Goal: Task Accomplishment & Management: Use online tool/utility

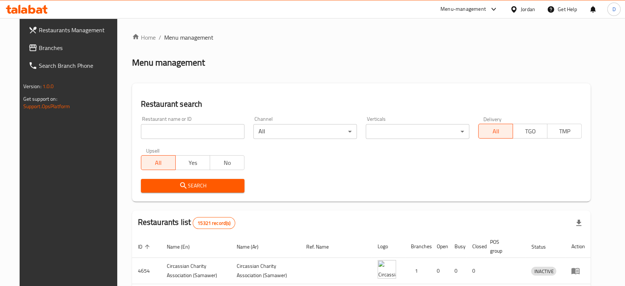
click at [211, 132] on input "search" at bounding box center [193, 131] width 104 height 15
type input "Maybelline"
click at [205, 184] on span "Search" at bounding box center [193, 185] width 92 height 9
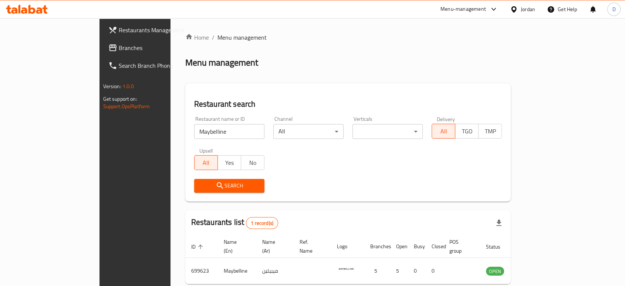
scroll to position [30, 0]
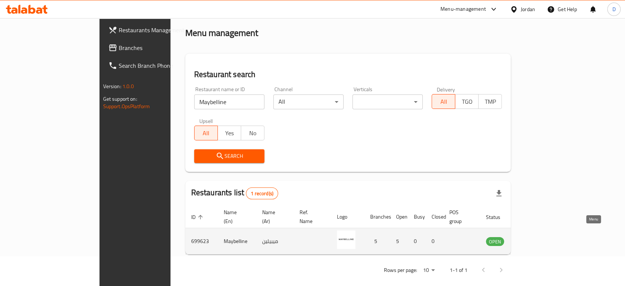
click at [534, 236] on icon "enhanced table" at bounding box center [529, 240] width 9 height 9
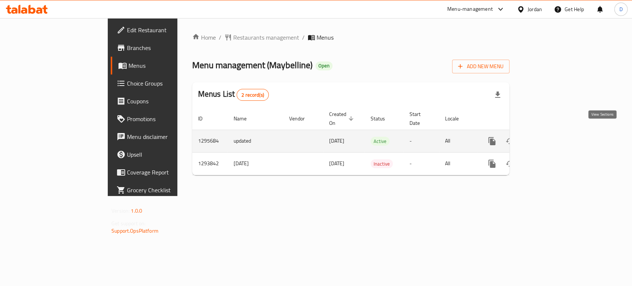
click at [554, 132] on link "enhanced table" at bounding box center [545, 141] width 18 height 18
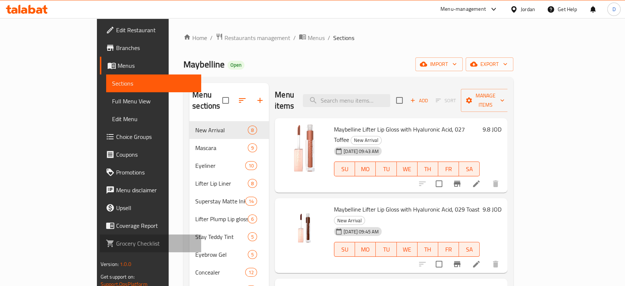
click at [116, 246] on span "Grocery Checklist" at bounding box center [155, 243] width 79 height 9
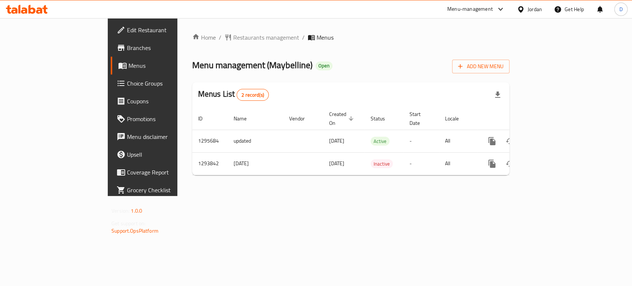
click at [478, 5] on div "Menu-management" at bounding box center [470, 9] width 46 height 9
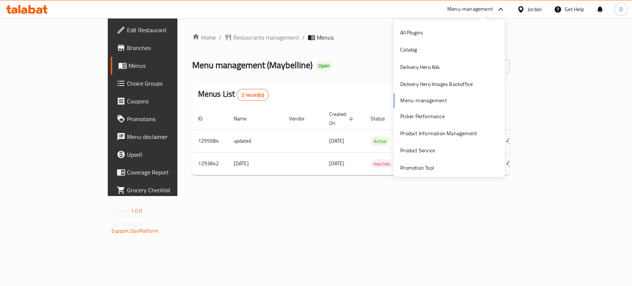
click at [439, 103] on div "All Plugins Catalog Delivery Hero Ads Delivery Hero Images Backoffice Menu-mana…" at bounding box center [448, 134] width 111 height 221
click at [421, 100] on div "All Plugins Catalog Delivery Hero Ads Delivery Hero Images Backoffice Menu-mana…" at bounding box center [448, 134] width 111 height 221
click at [412, 100] on div "All Plugins Catalog Delivery Hero Ads Delivery Hero Images Backoffice Menu-mana…" at bounding box center [448, 134] width 111 height 221
click at [458, 95] on div "All Plugins Catalog Delivery Hero Ads Delivery Hero Images Backoffice Menu-mana…" at bounding box center [448, 134] width 111 height 221
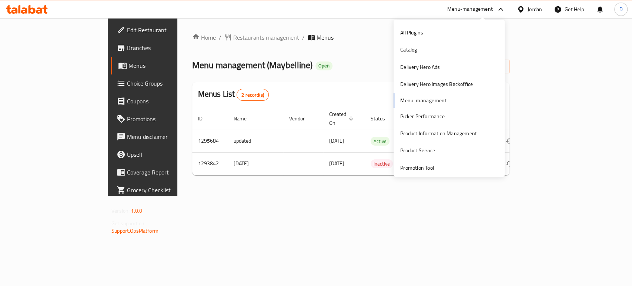
click at [458, 95] on div "All Plugins Catalog Delivery Hero Ads Delivery Hero Images Backoffice Menu-mana…" at bounding box center [448, 134] width 111 height 221
click at [416, 101] on div "All Plugins Catalog Delivery Hero Ads Delivery Hero Images Backoffice Menu-mana…" at bounding box center [448, 134] width 111 height 221
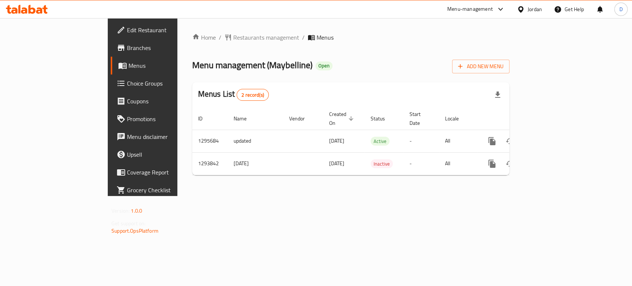
click at [509, 56] on div "Home / Restaurants management / Menus Menu management ( Maybelline ) Open Add N…" at bounding box center [350, 107] width 317 height 148
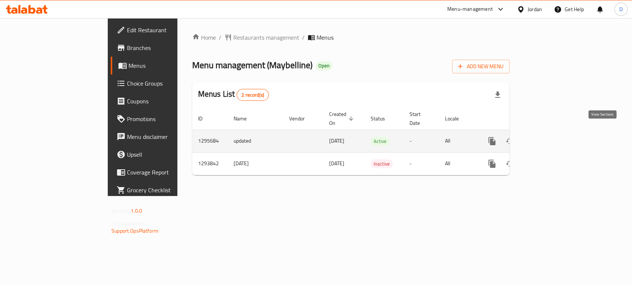
click at [550, 137] on icon "enhanced table" at bounding box center [545, 141] width 9 height 9
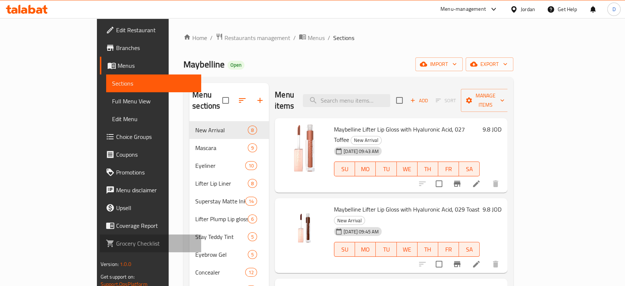
click at [116, 243] on span "Grocery Checklist" at bounding box center [155, 243] width 79 height 9
